Goal: Entertainment & Leisure: Browse casually

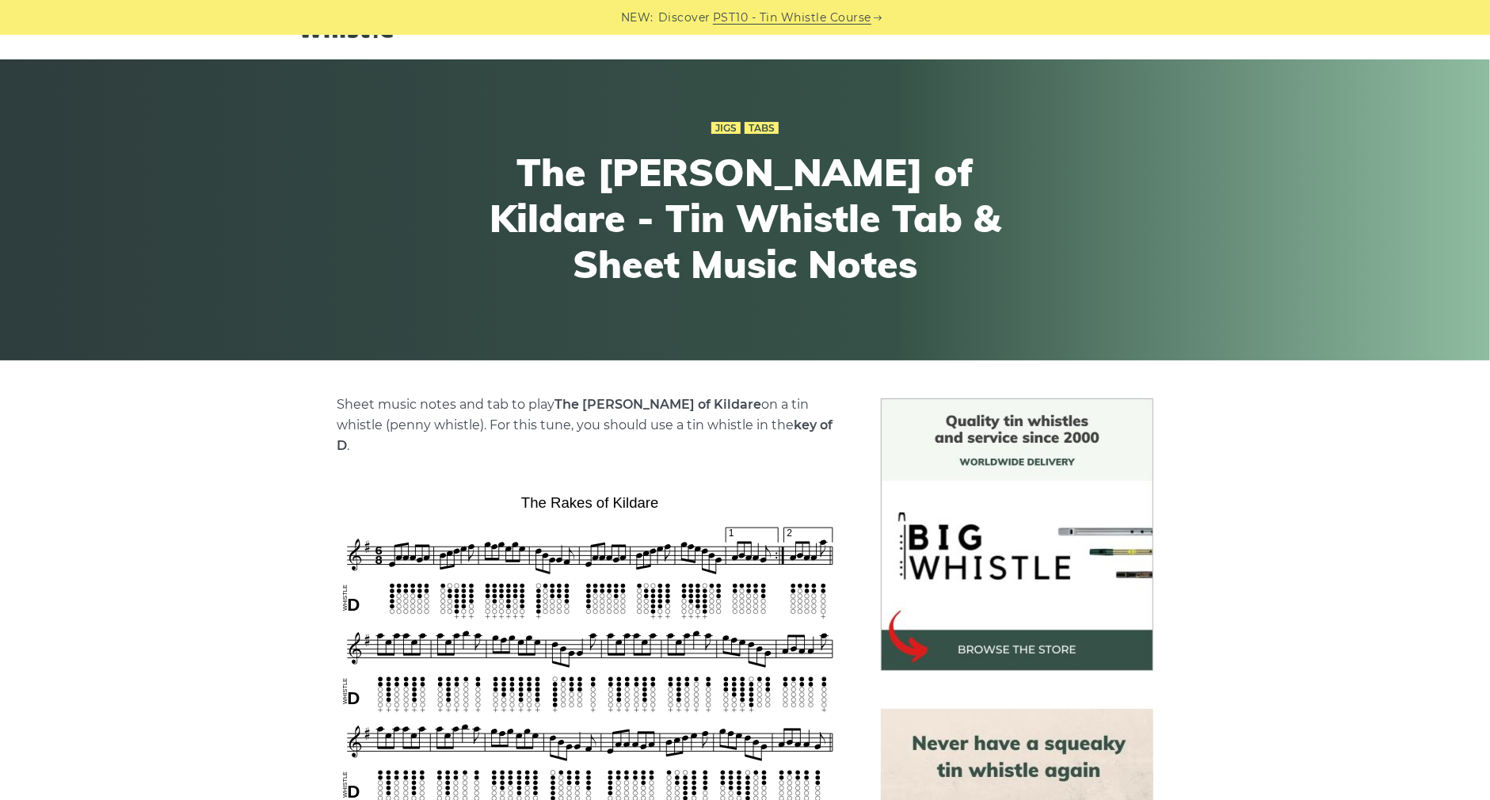
scroll to position [71, 0]
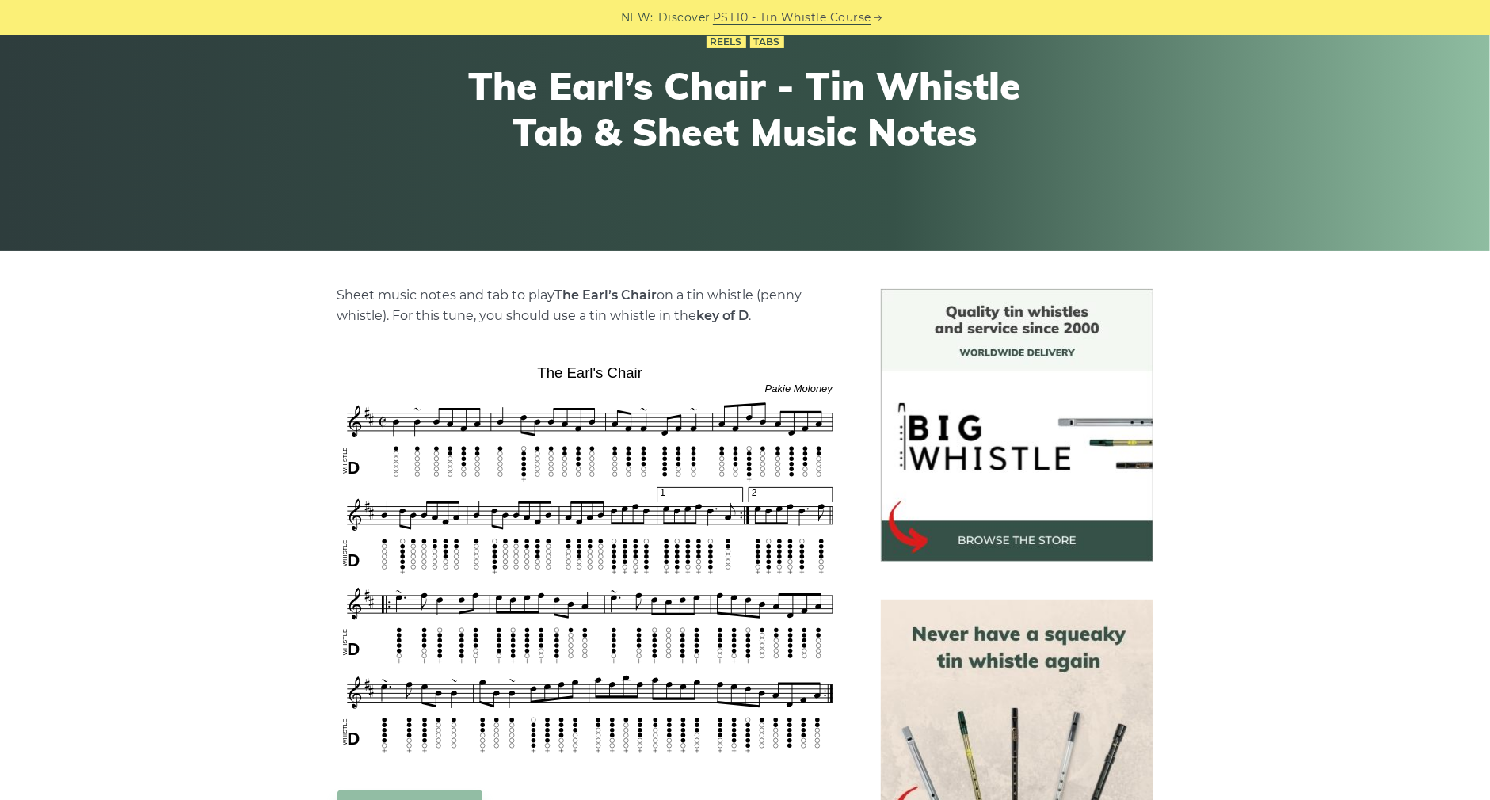
scroll to position [166, 0]
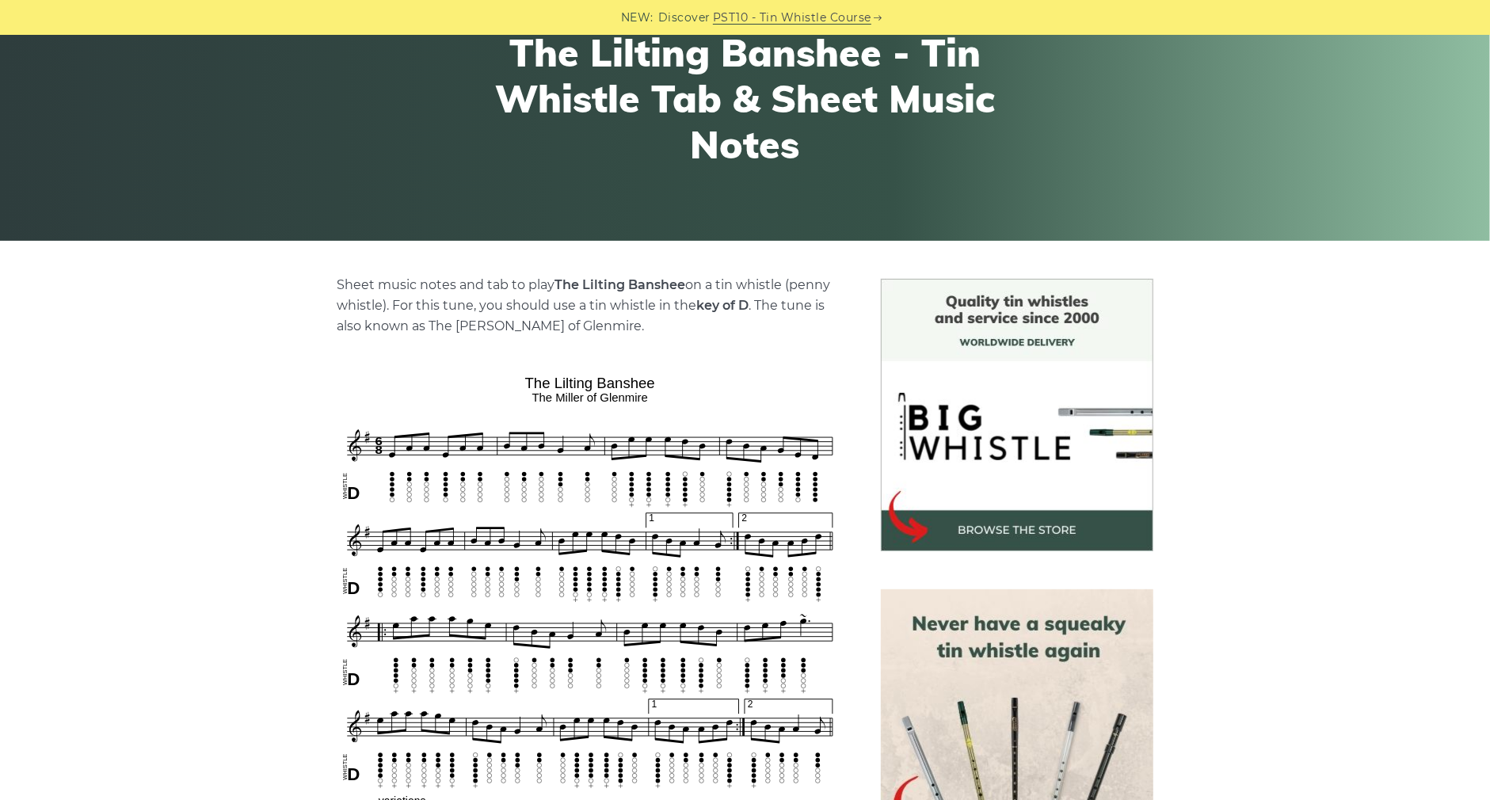
scroll to position [219, 0]
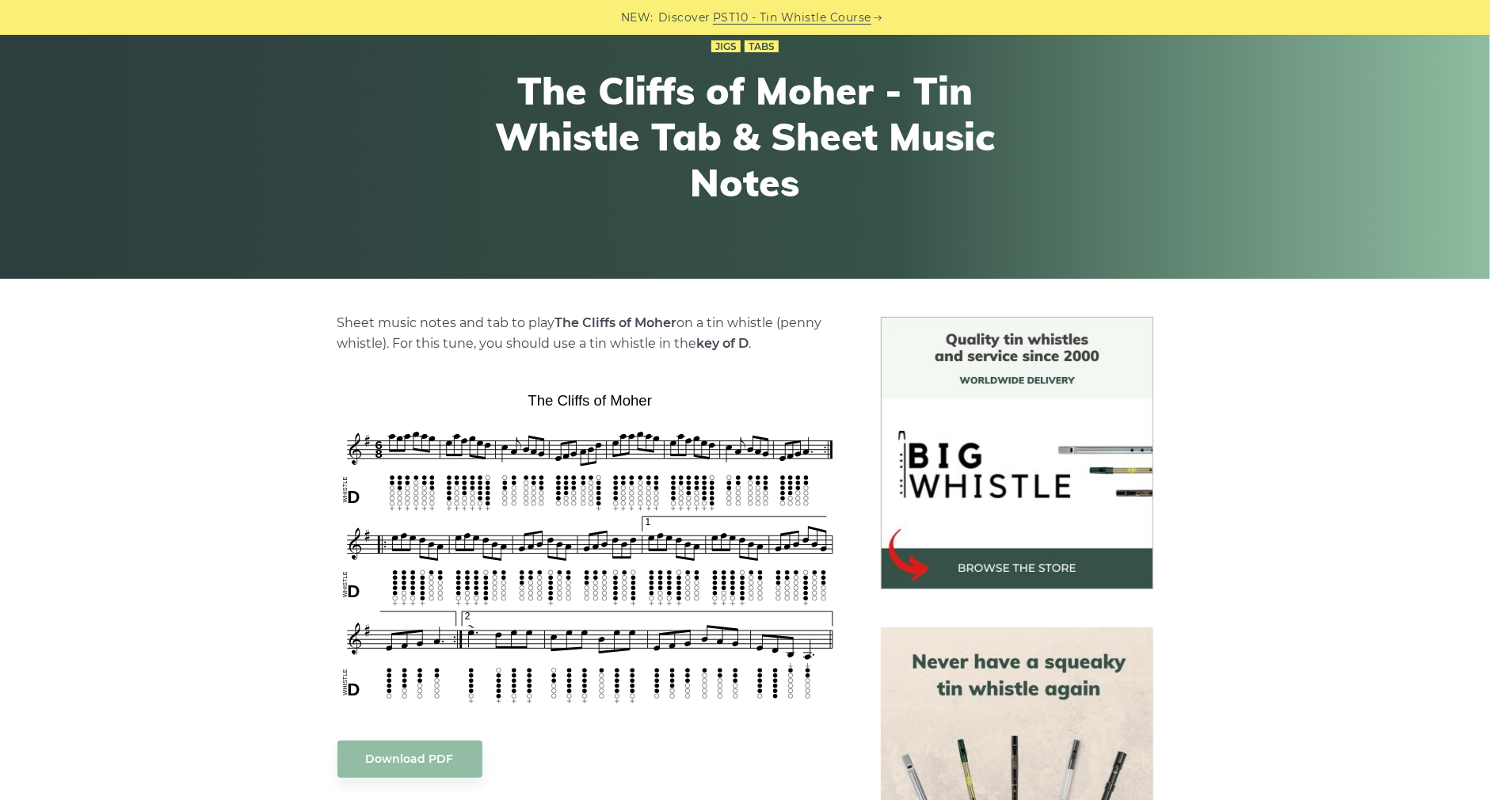
scroll to position [136, 0]
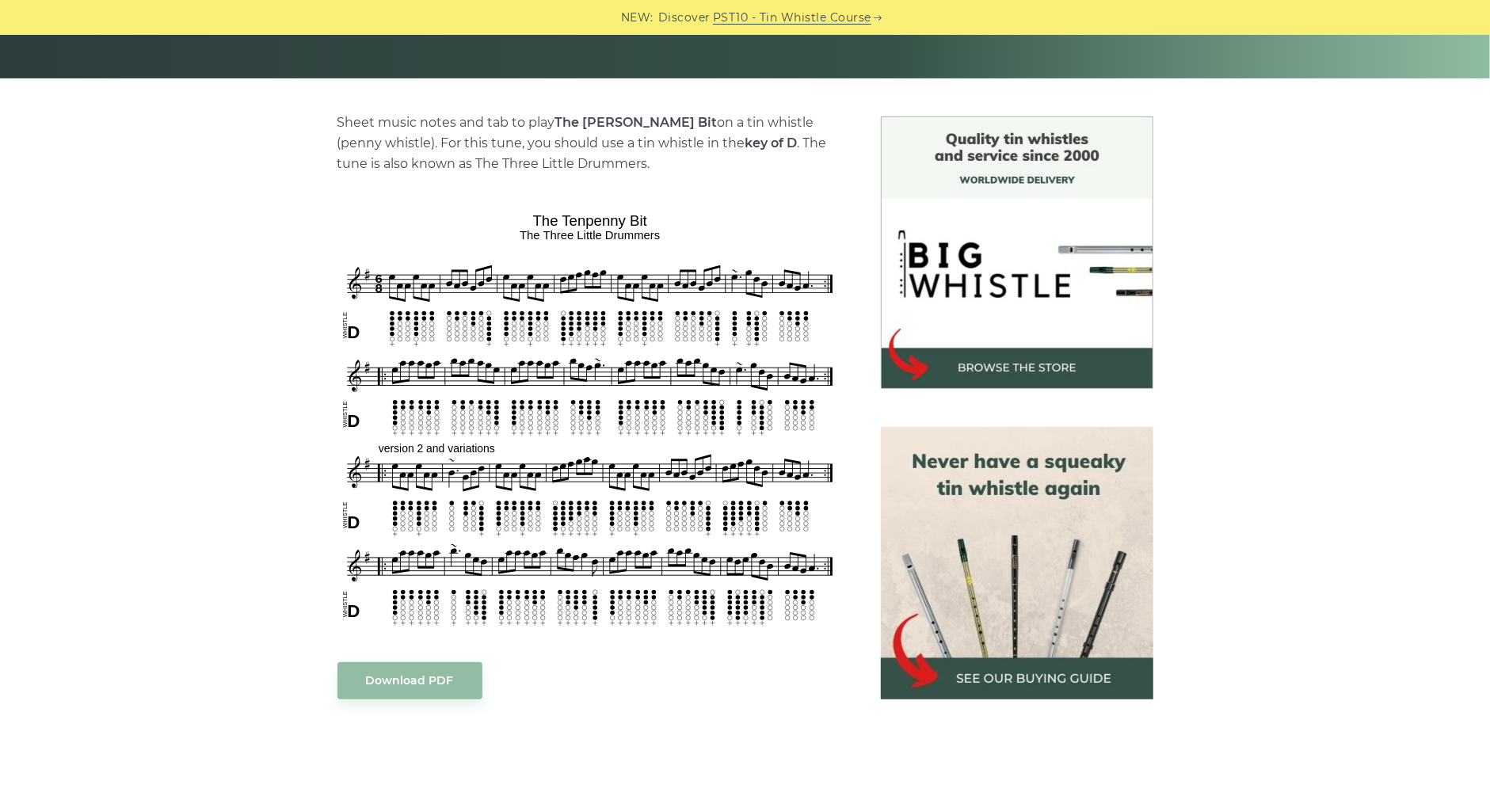
scroll to position [384, 0]
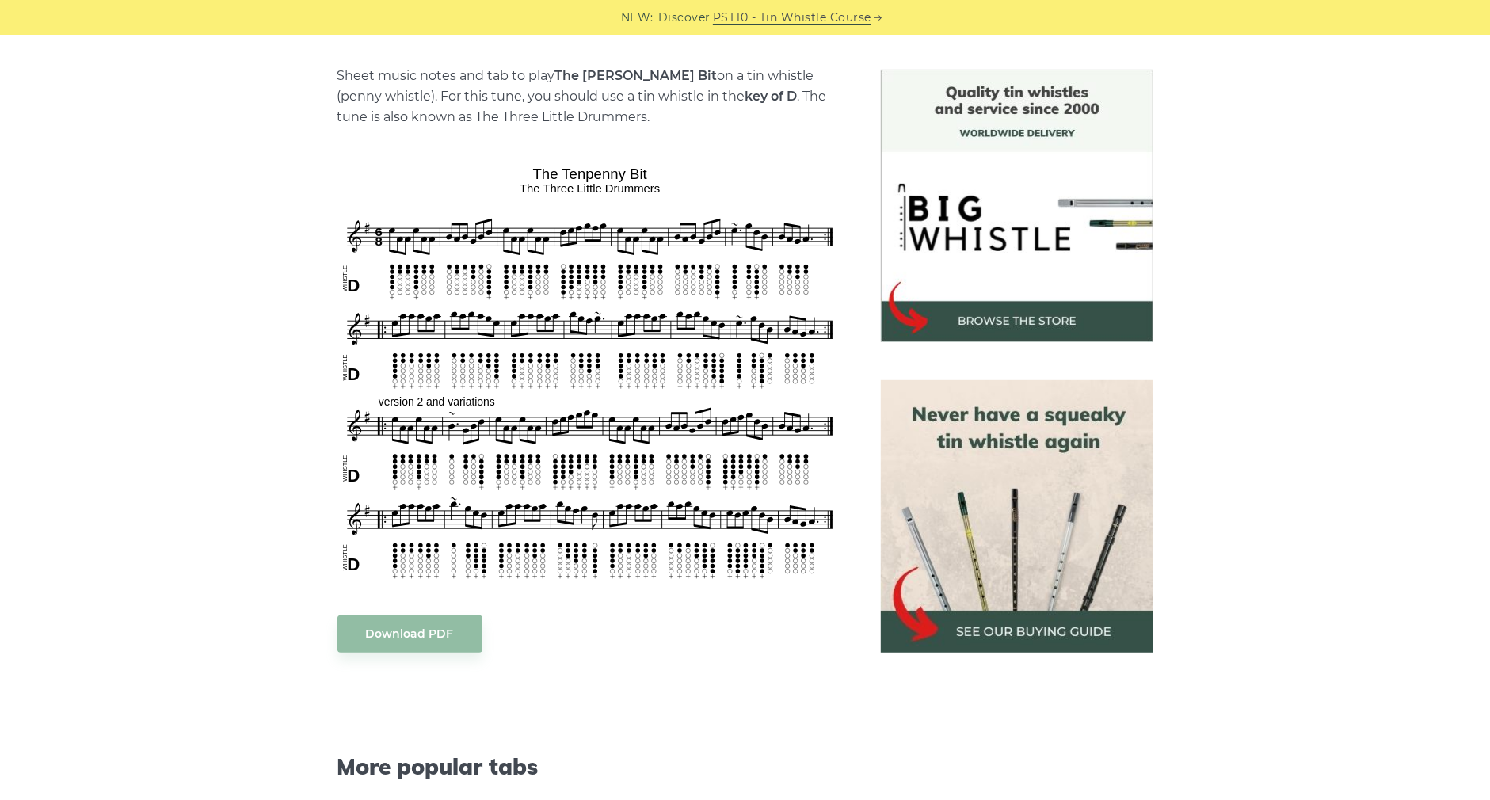
click at [999, 326] on img at bounding box center [1017, 206] width 273 height 273
